Goal: Check status: Check status

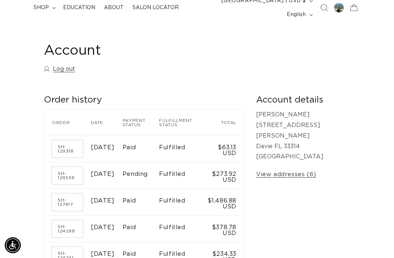
scroll to position [0, 685]
click at [192, 171] on td "Fulfilled" at bounding box center [181, 175] width 45 height 27
click at [245, 169] on td "$273.92 USD" at bounding box center [224, 175] width 41 height 27
click at [61, 170] on link "SH-128538" at bounding box center [67, 176] width 31 height 18
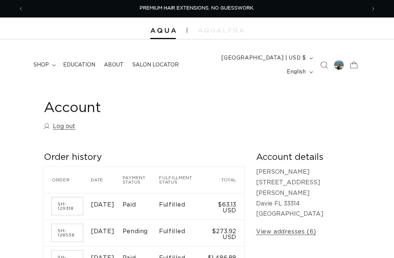
scroll to position [81, 0]
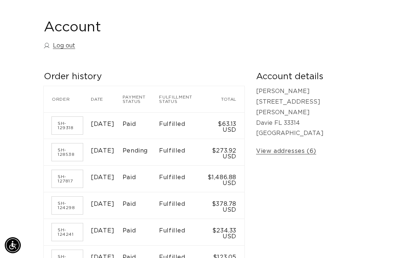
click at [66, 117] on link "SH-129318" at bounding box center [67, 126] width 31 height 18
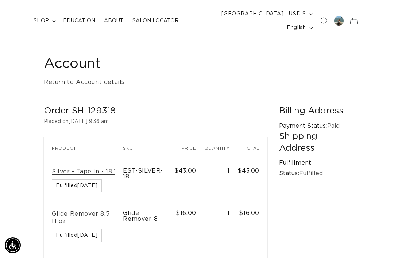
scroll to position [0, 685]
